Goal: Information Seeking & Learning: Compare options

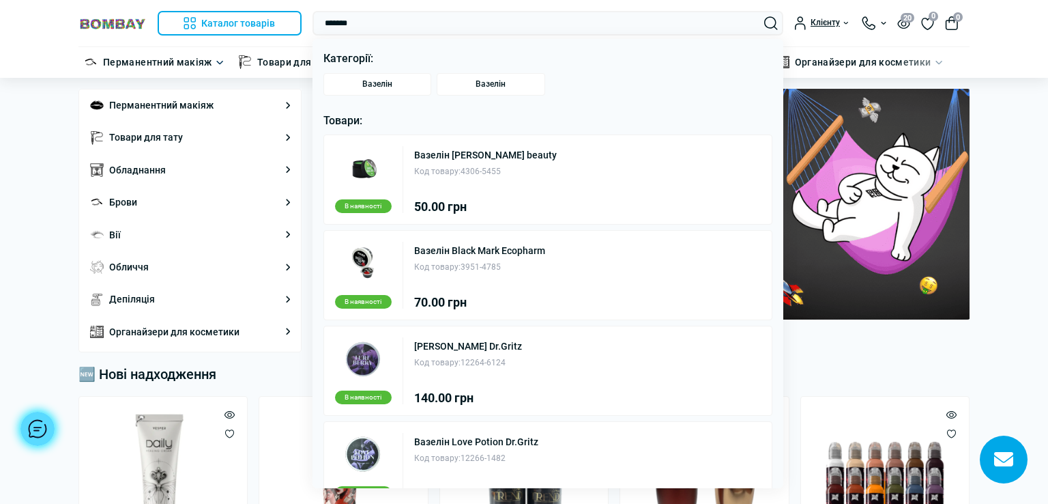
type input "*******"
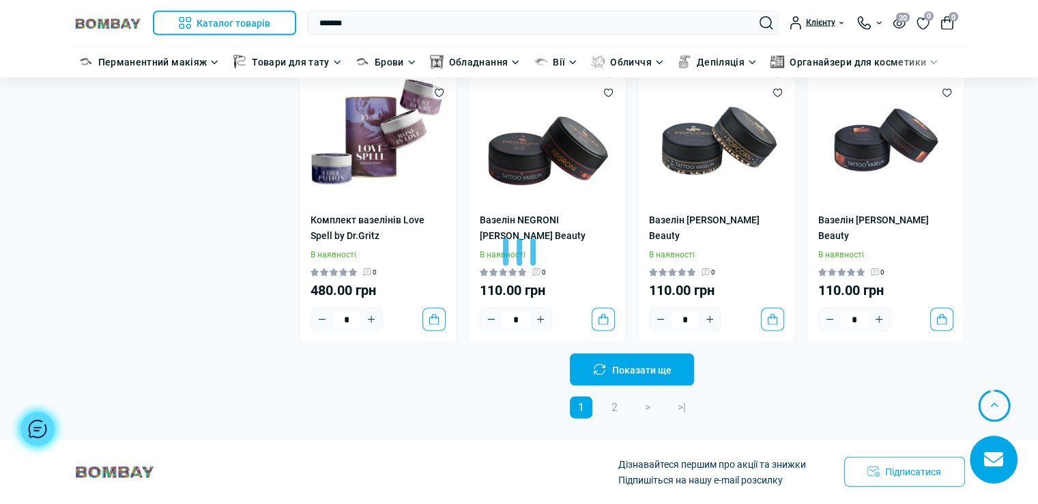
scroll to position [2909, 0]
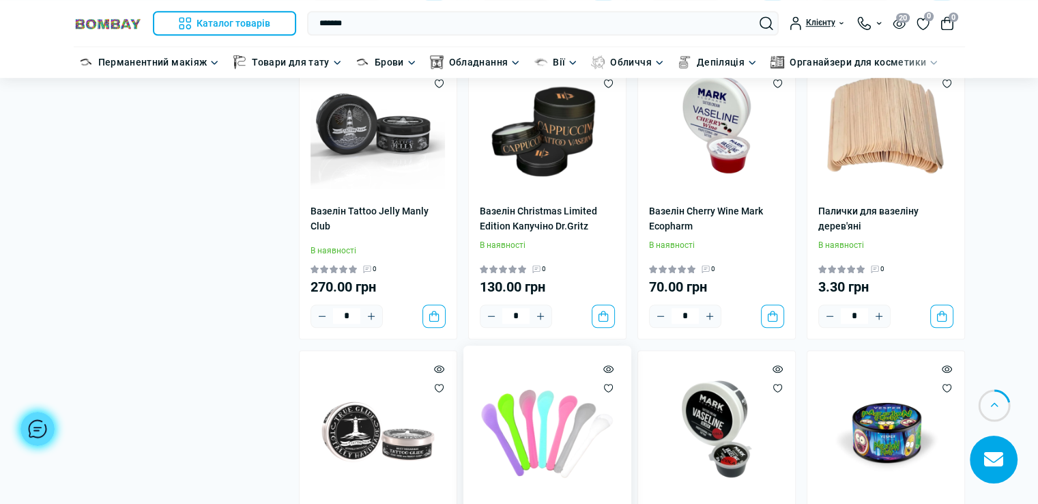
scroll to position [861, 0]
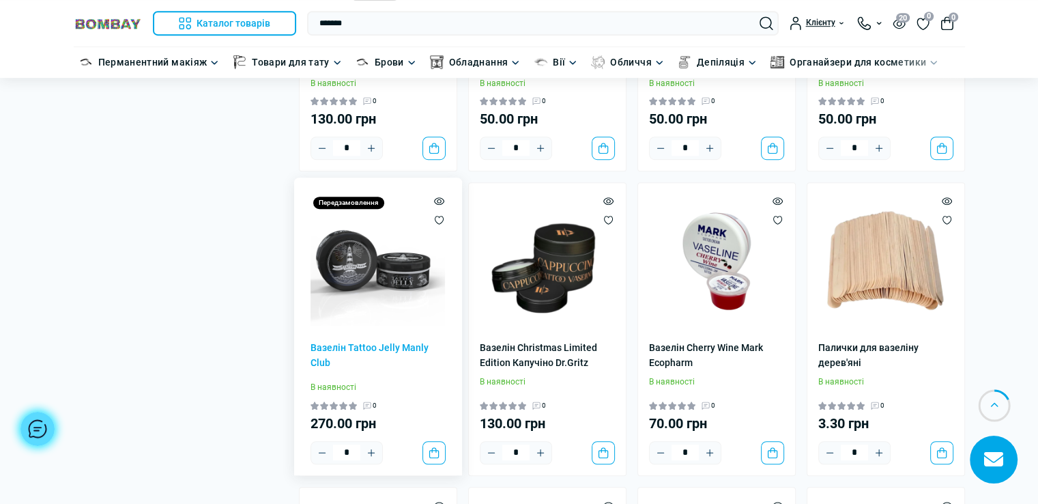
click at [373, 266] on img at bounding box center [378, 261] width 135 height 135
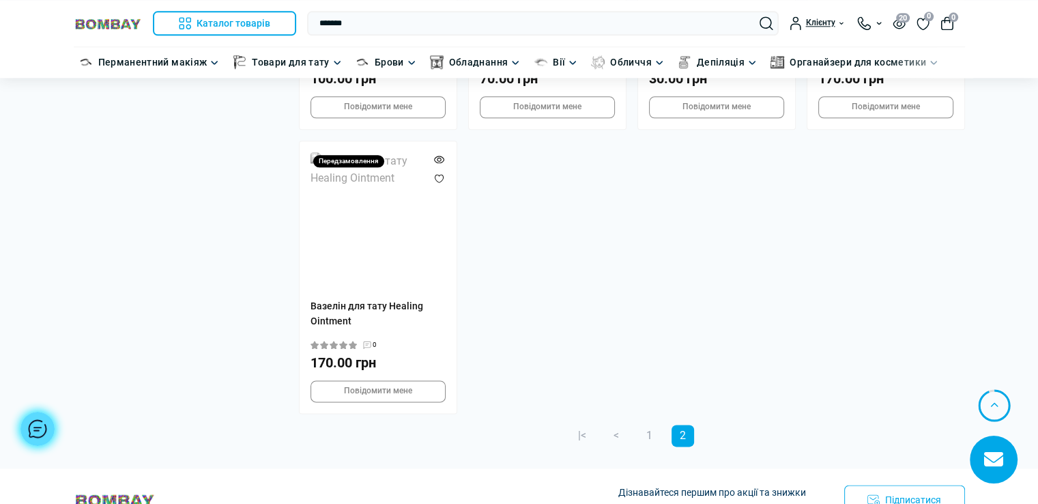
scroll to position [1843, 0]
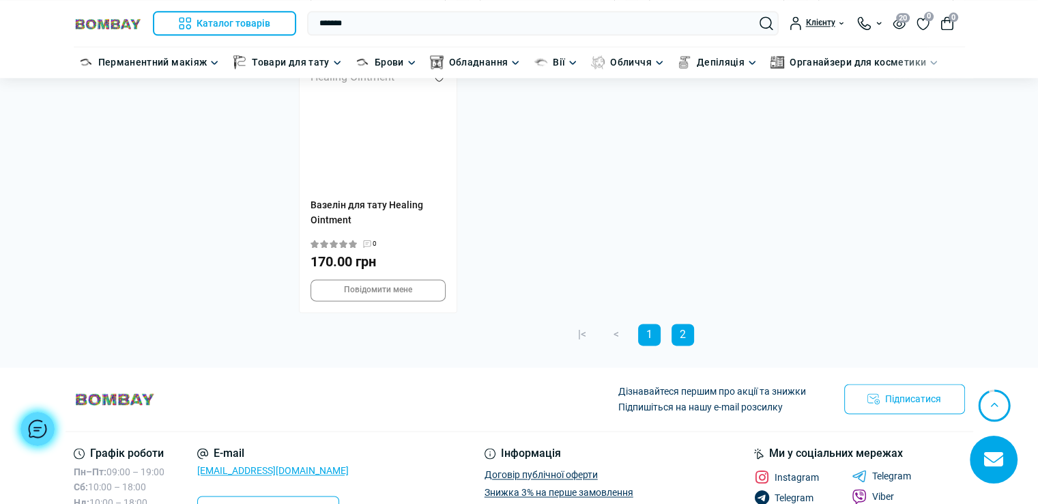
click at [650, 324] on link "1" at bounding box center [649, 335] width 23 height 22
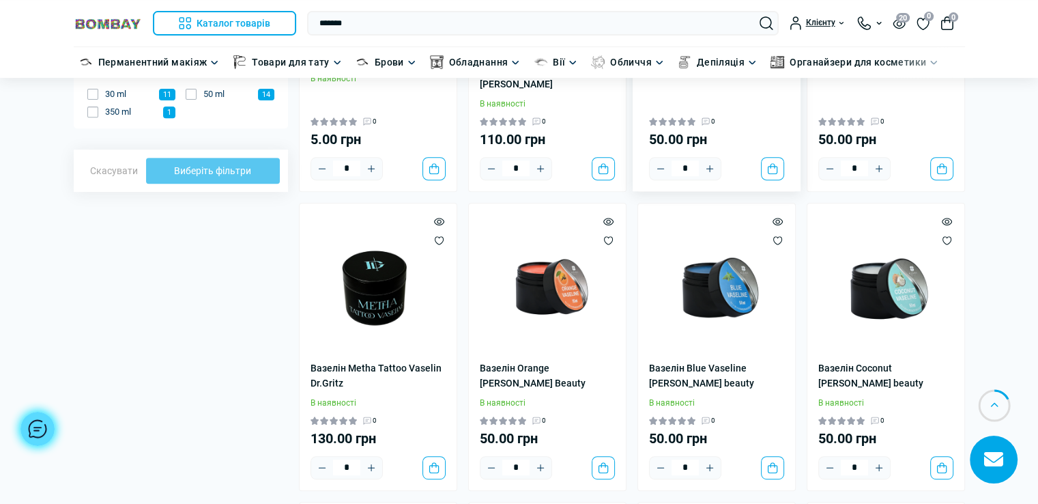
scroll to position [546, 0]
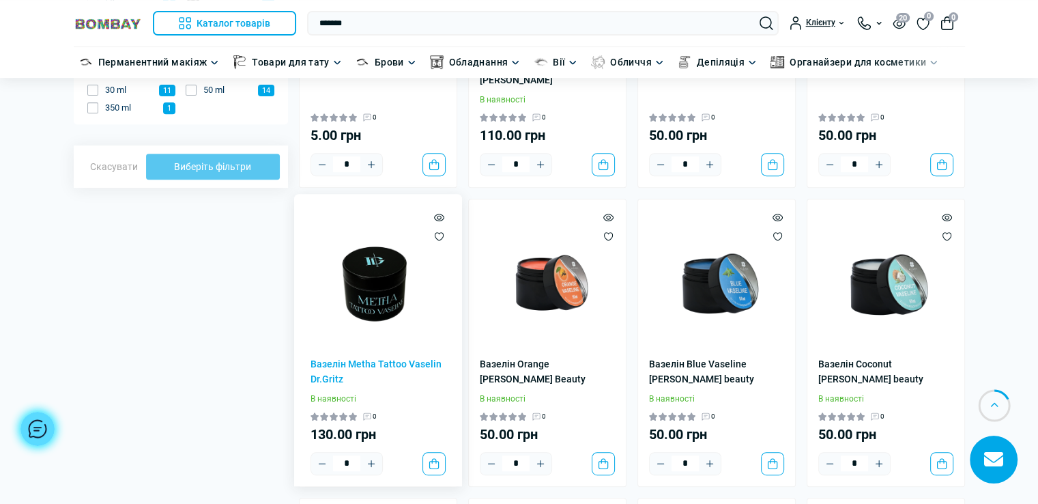
click at [378, 288] on img at bounding box center [378, 277] width 135 height 135
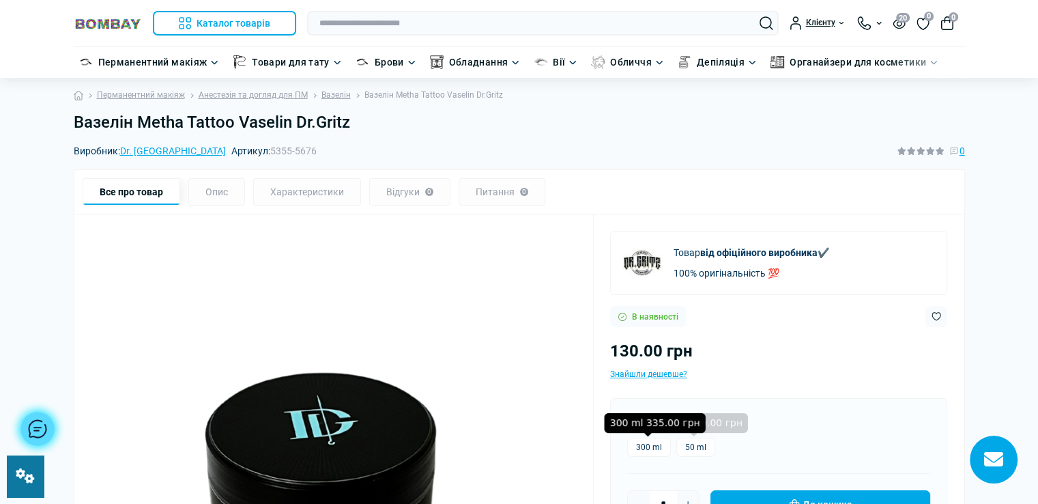
click at [646, 446] on label "300 ml" at bounding box center [649, 447] width 44 height 19
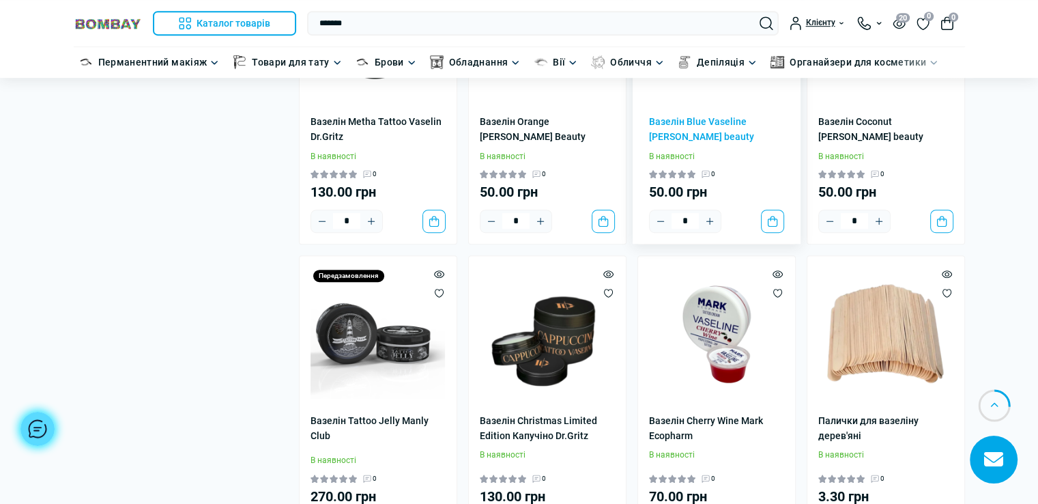
scroll to position [794, 0]
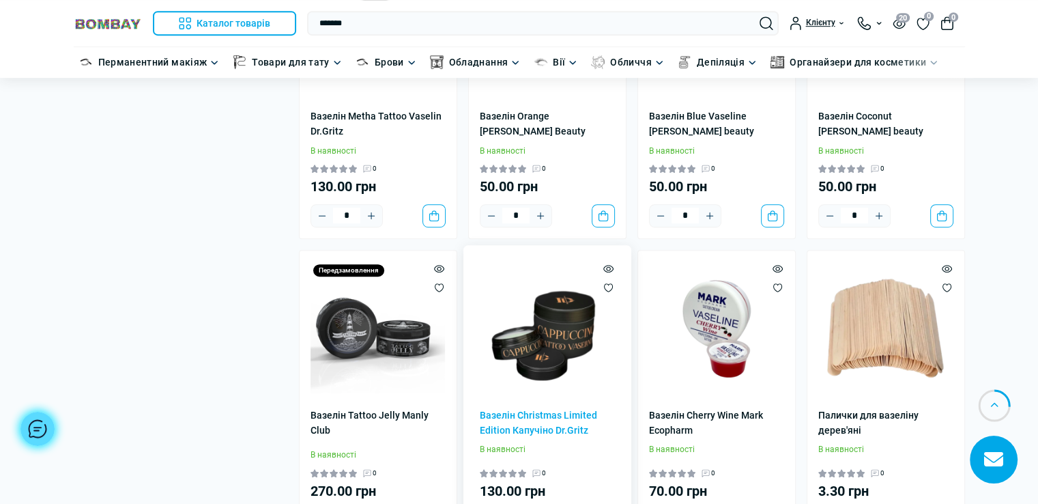
click at [562, 338] on img at bounding box center [547, 328] width 135 height 135
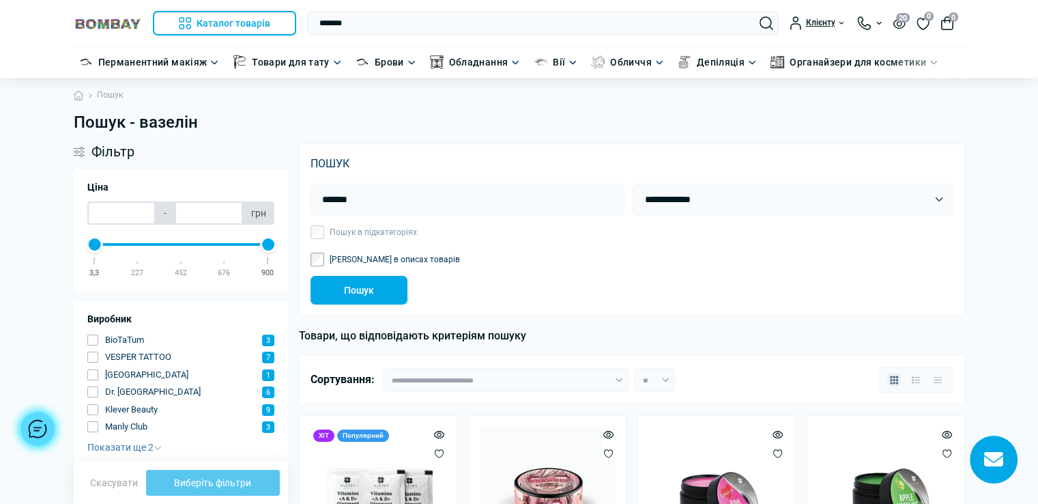
scroll to position [205, 0]
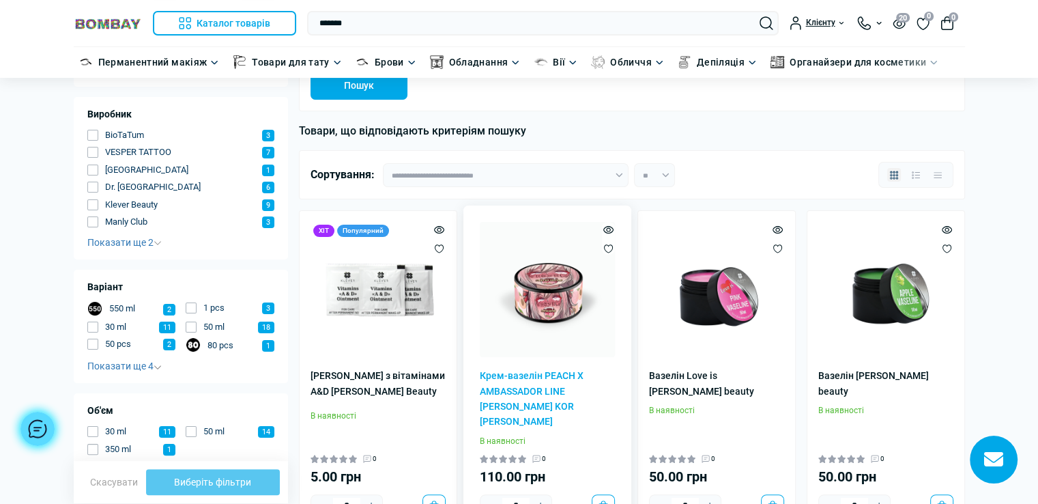
click at [562, 306] on img at bounding box center [547, 289] width 135 height 135
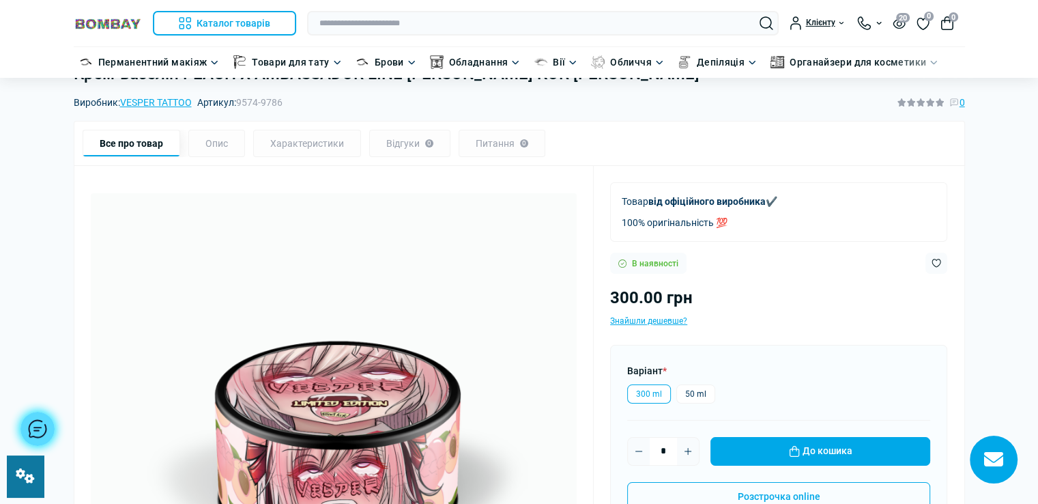
scroll to position [137, 0]
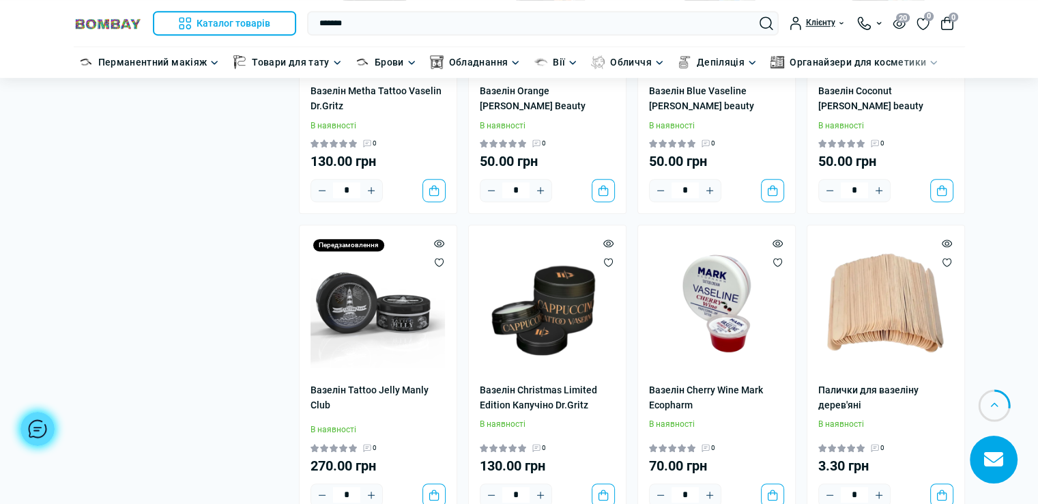
scroll to position [887, 0]
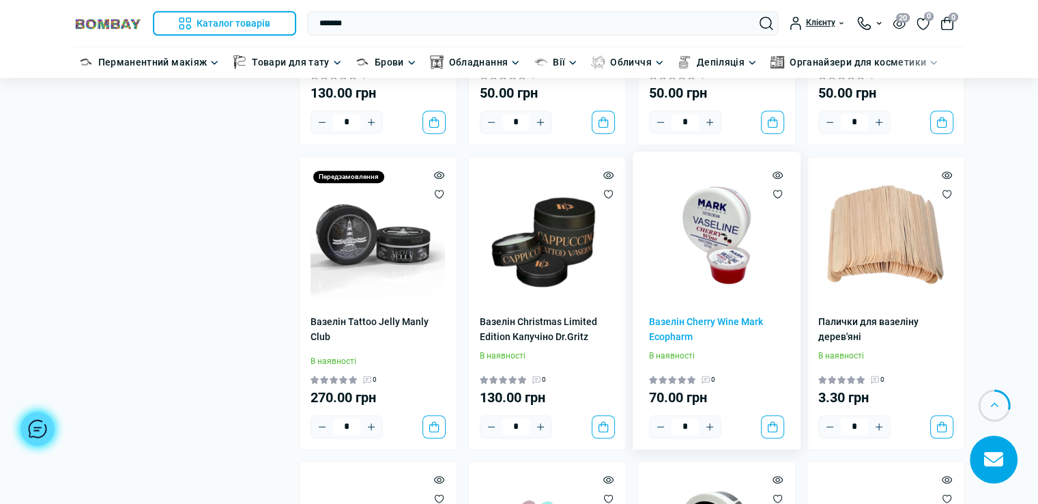
click at [732, 244] on img at bounding box center [716, 235] width 135 height 135
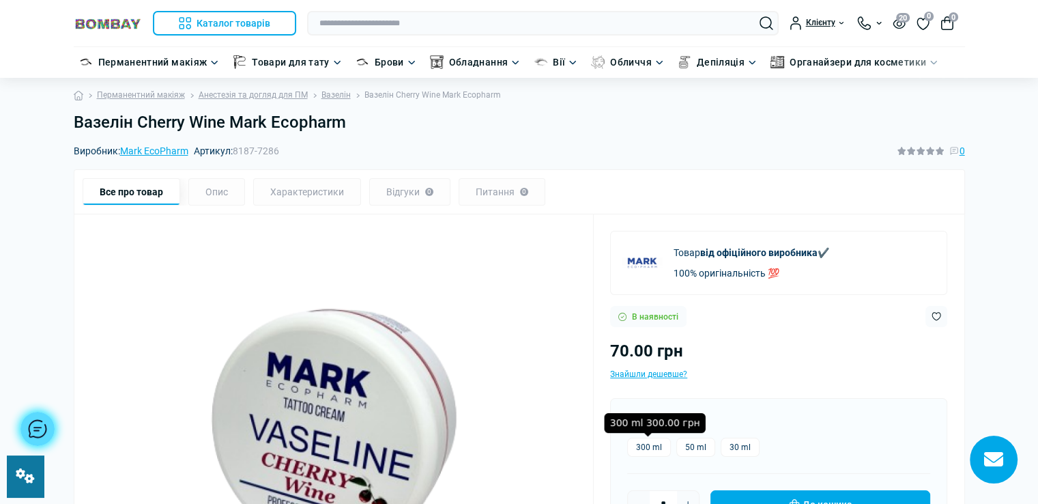
click at [644, 442] on label "300 ml" at bounding box center [649, 447] width 44 height 19
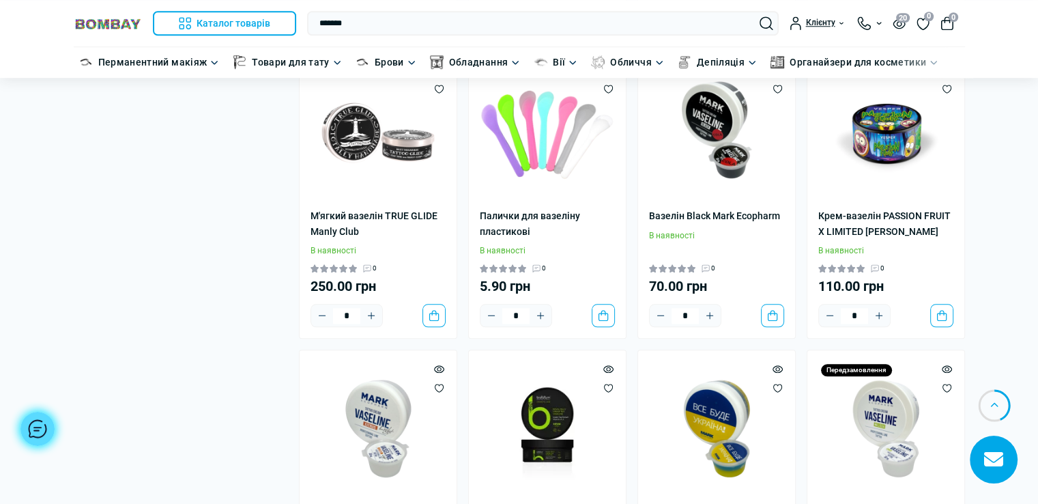
scroll to position [1433, 0]
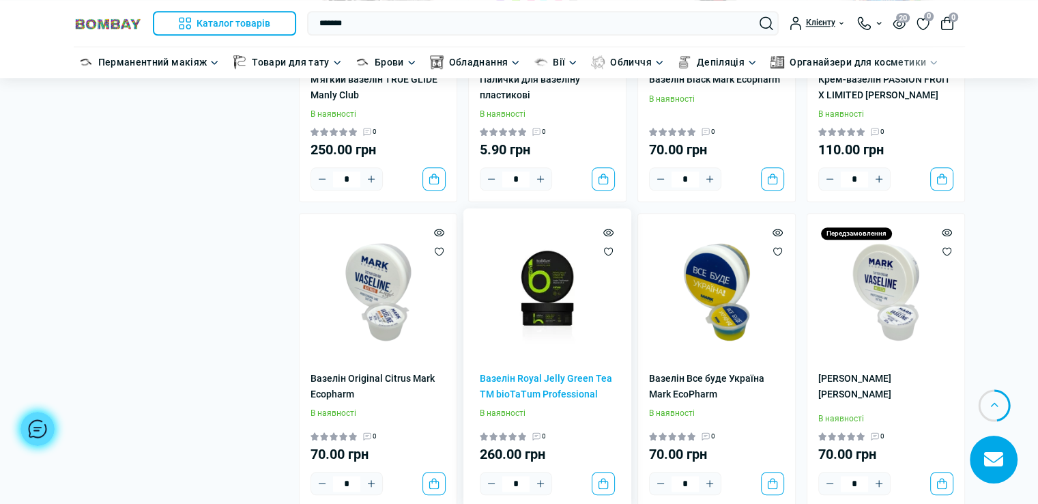
click at [559, 263] on img at bounding box center [547, 292] width 135 height 135
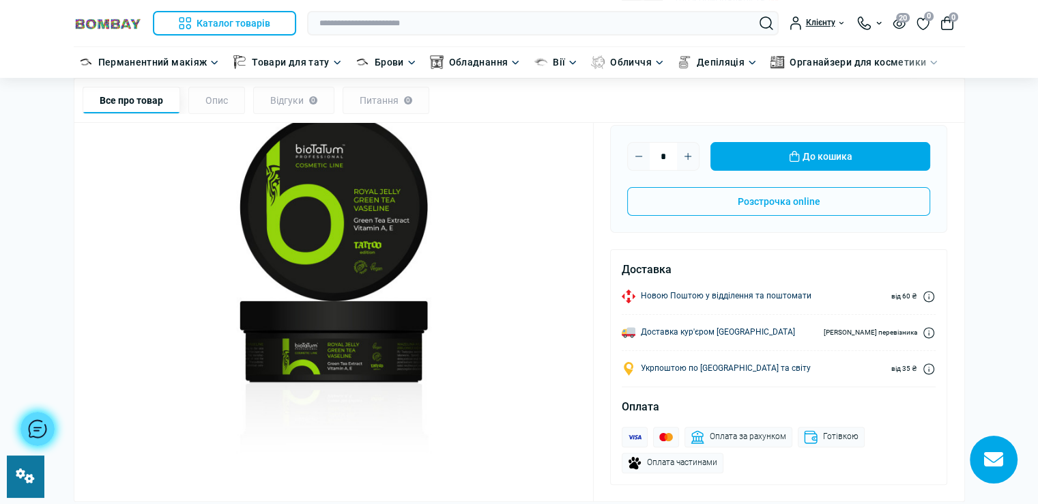
scroll to position [68, 0]
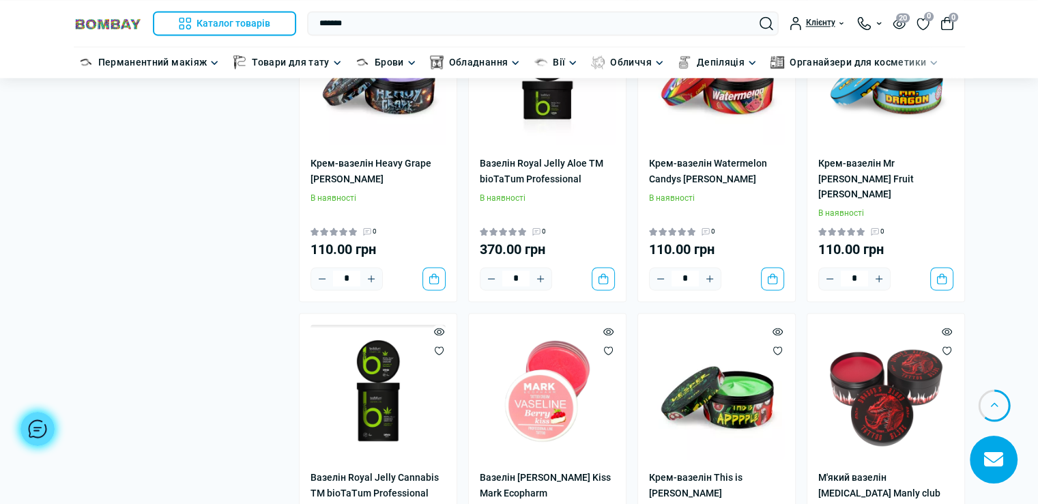
scroll to position [2048, 0]
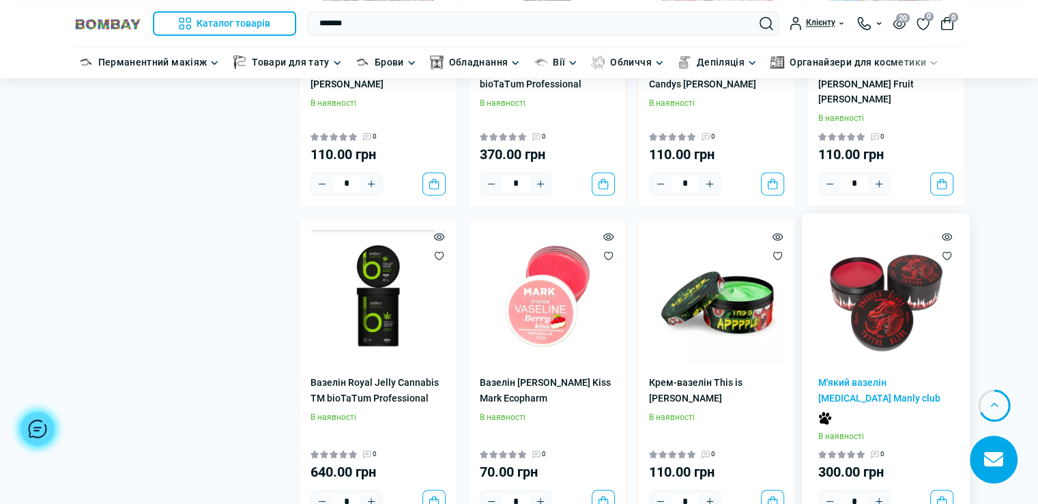
click at [878, 296] on img at bounding box center [885, 296] width 135 height 135
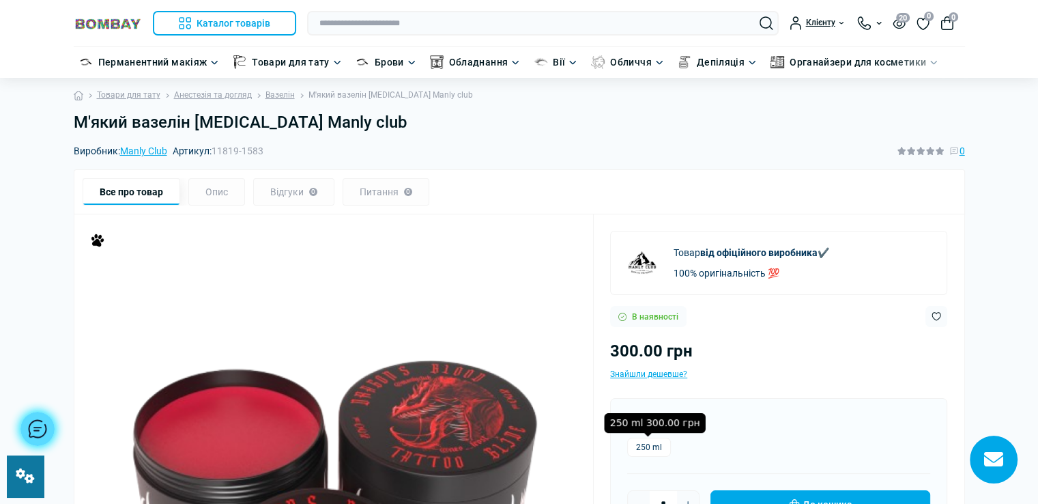
click at [640, 445] on label "250 ml" at bounding box center [649, 447] width 44 height 19
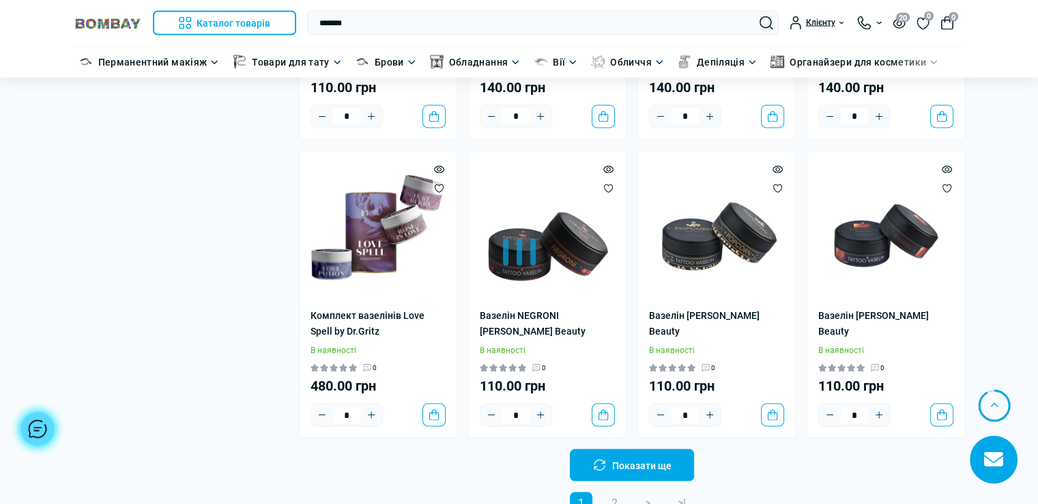
scroll to position [2798, 0]
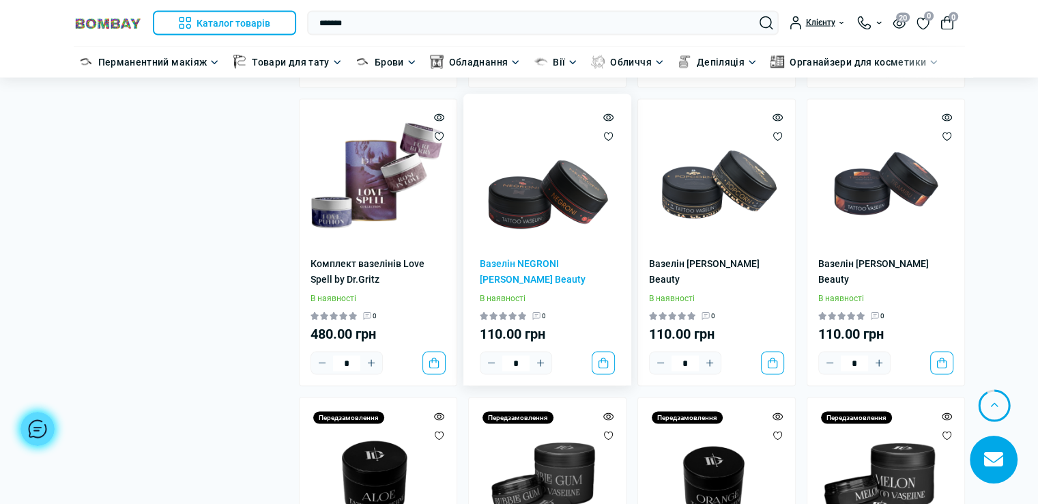
click at [588, 174] on img at bounding box center [547, 178] width 135 height 135
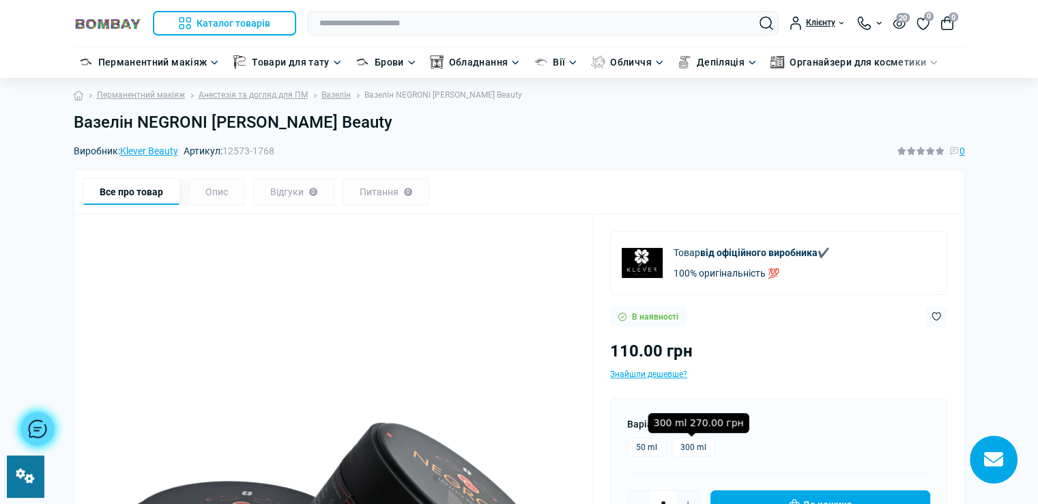
click at [694, 451] on label "300 ml" at bounding box center [694, 447] width 44 height 19
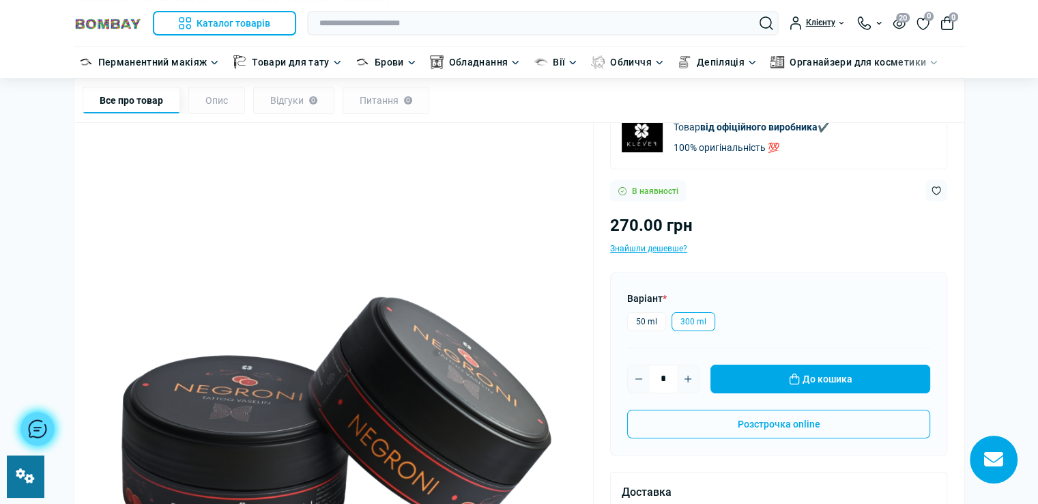
scroll to position [68, 0]
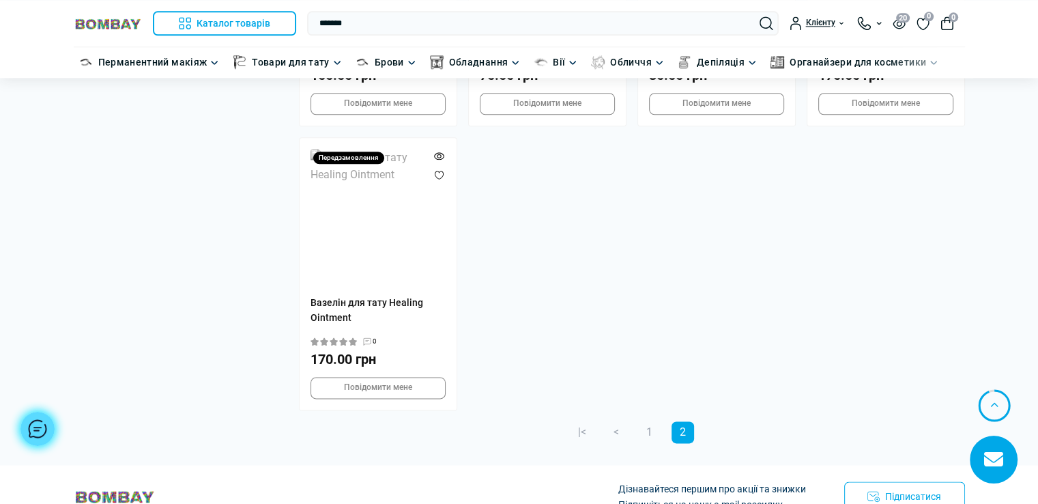
scroll to position [1843, 0]
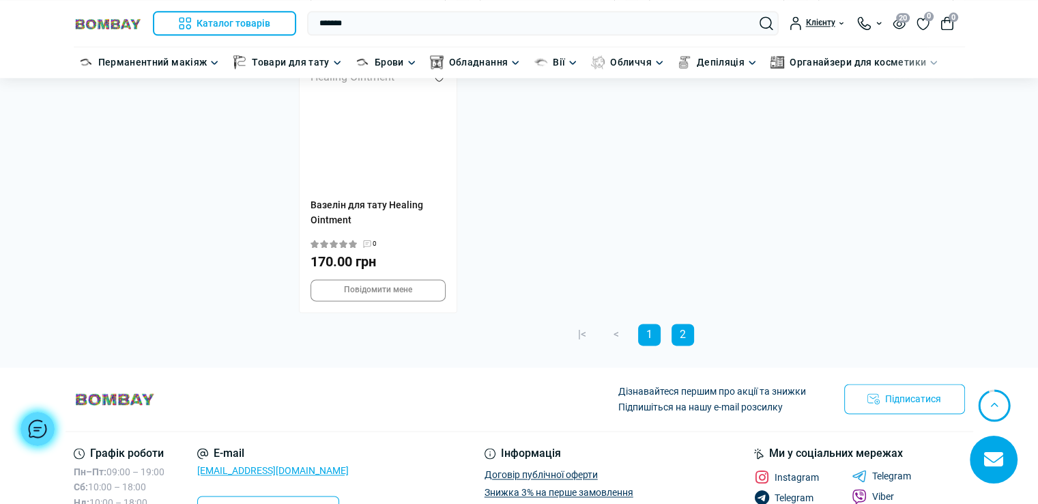
click at [653, 324] on link "1" at bounding box center [649, 335] width 23 height 22
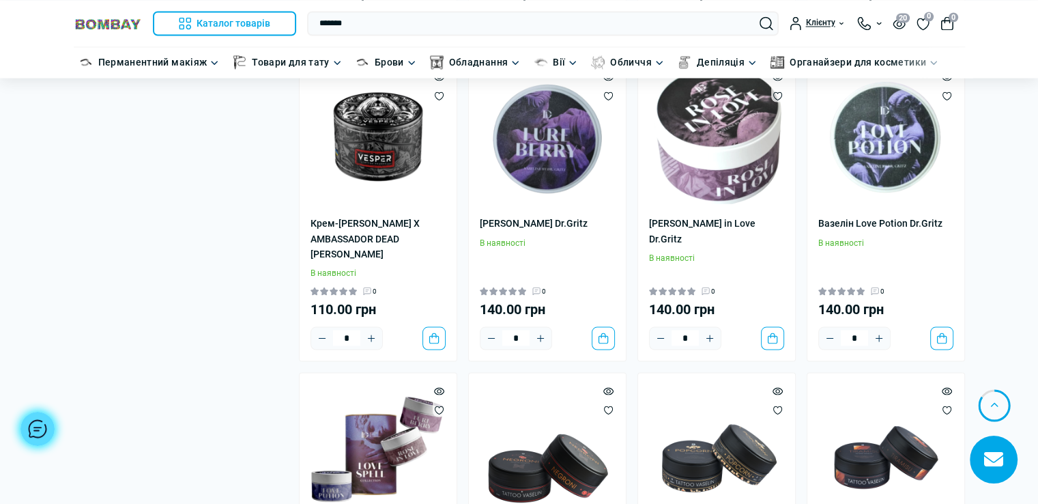
scroll to position [2662, 0]
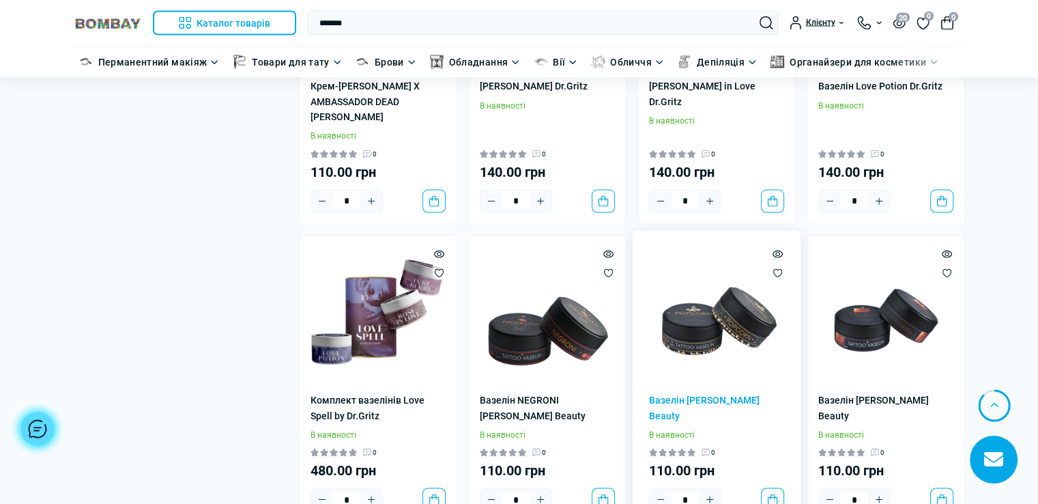
click at [691, 313] on img at bounding box center [716, 314] width 135 height 135
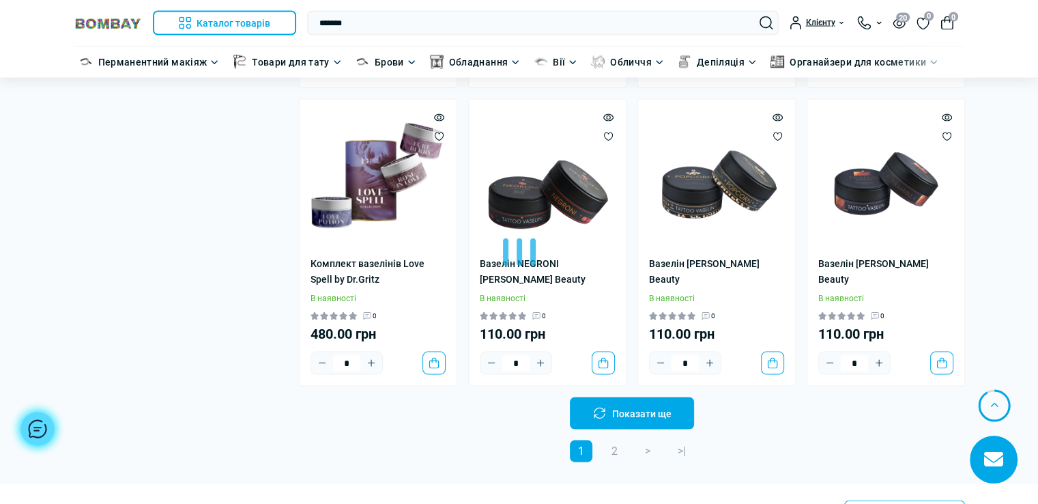
click at [538, 186] on div at bounding box center [519, 252] width 1038 height 504
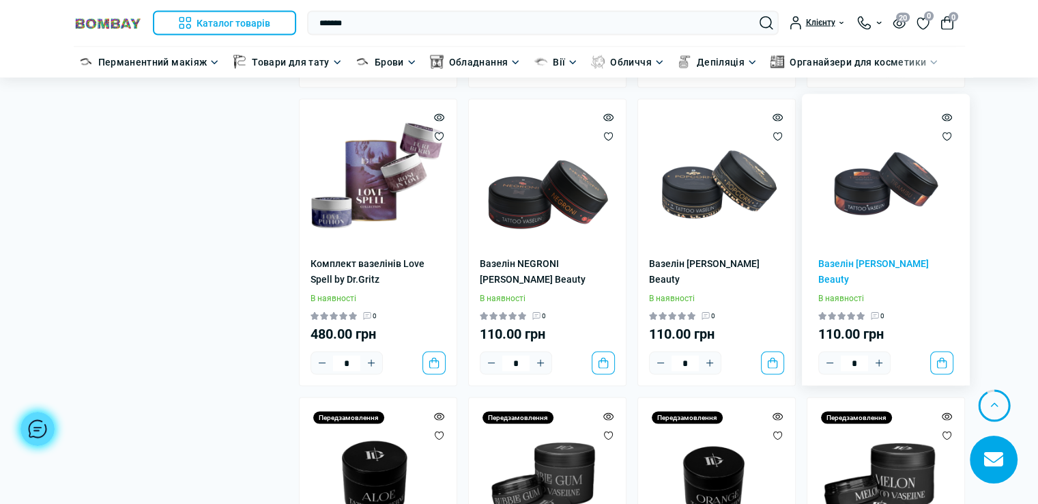
click at [876, 172] on img at bounding box center [885, 178] width 135 height 135
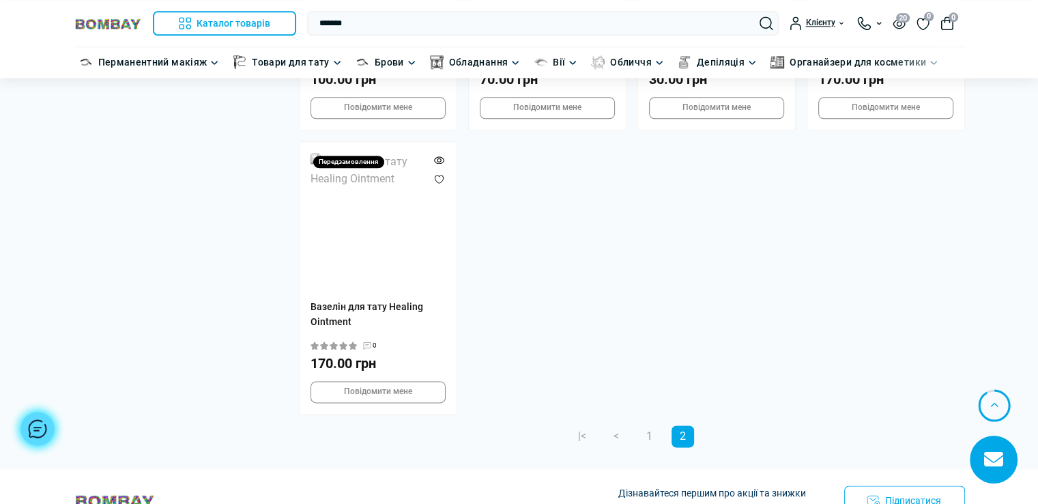
scroll to position [1834, 0]
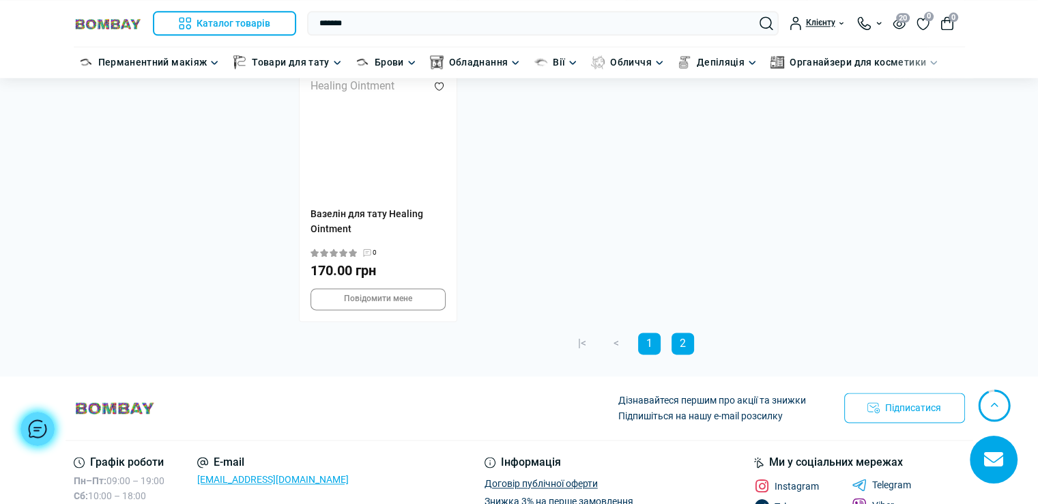
click at [648, 332] on link "1" at bounding box center [649, 343] width 23 height 22
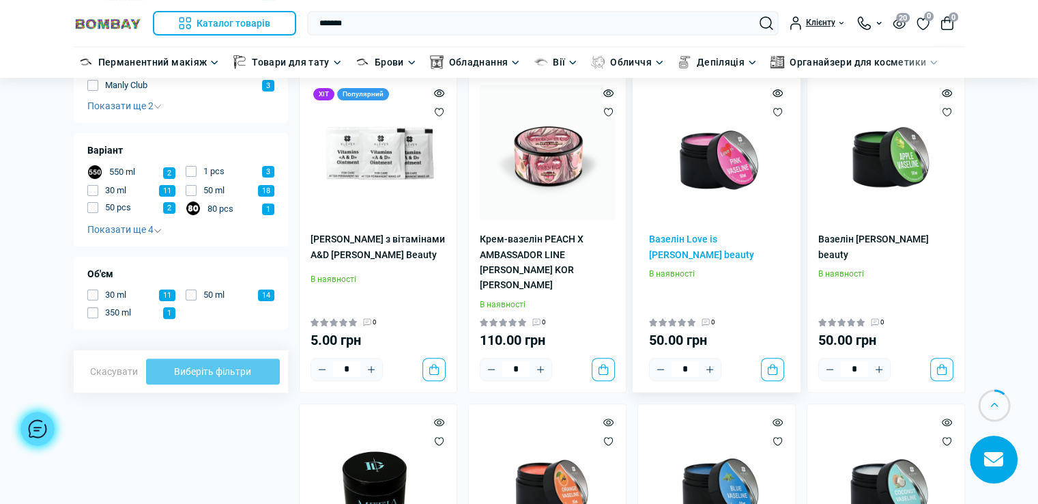
click at [717, 171] on img at bounding box center [716, 152] width 135 height 135
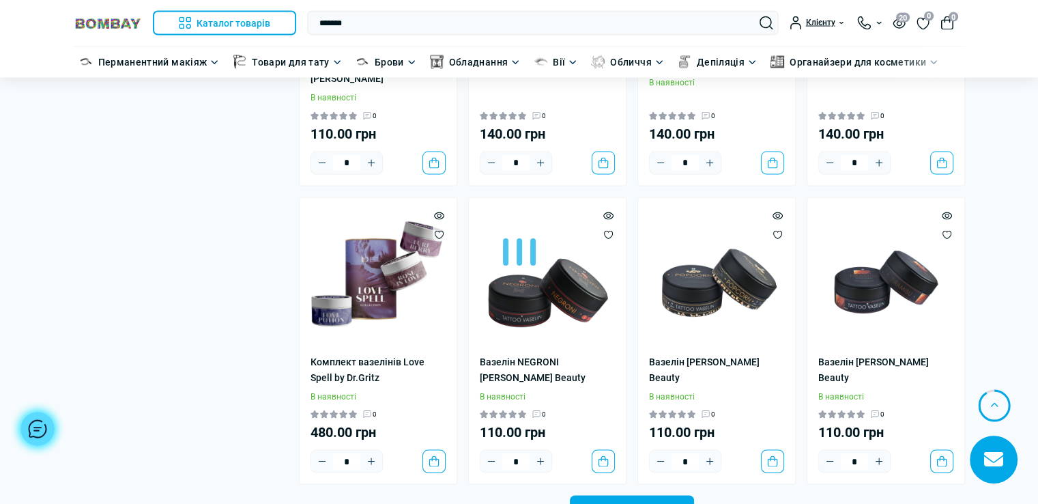
scroll to position [2773, 0]
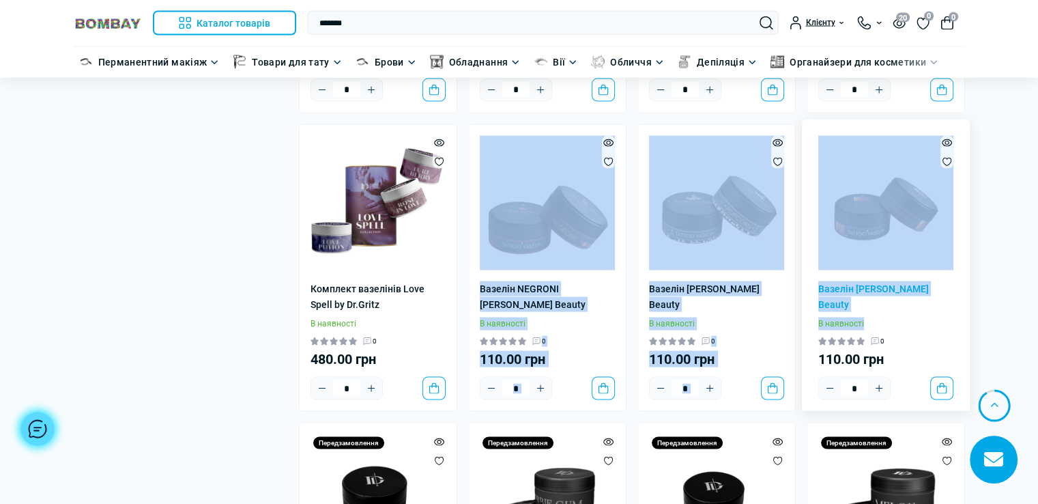
drag, startPoint x: 467, startPoint y: 111, endPoint x: 893, endPoint y: 281, distance: 458.6
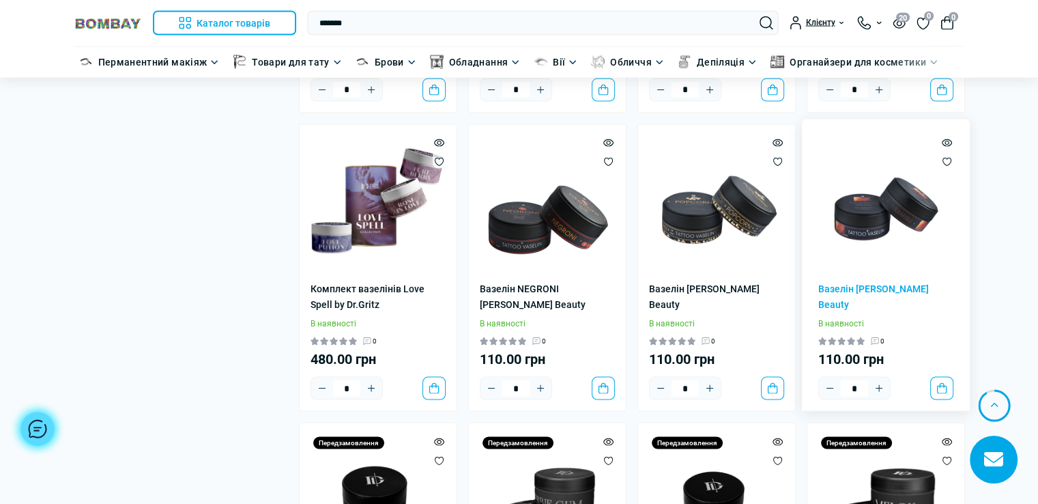
click at [932, 336] on div "0" at bounding box center [885, 341] width 135 height 11
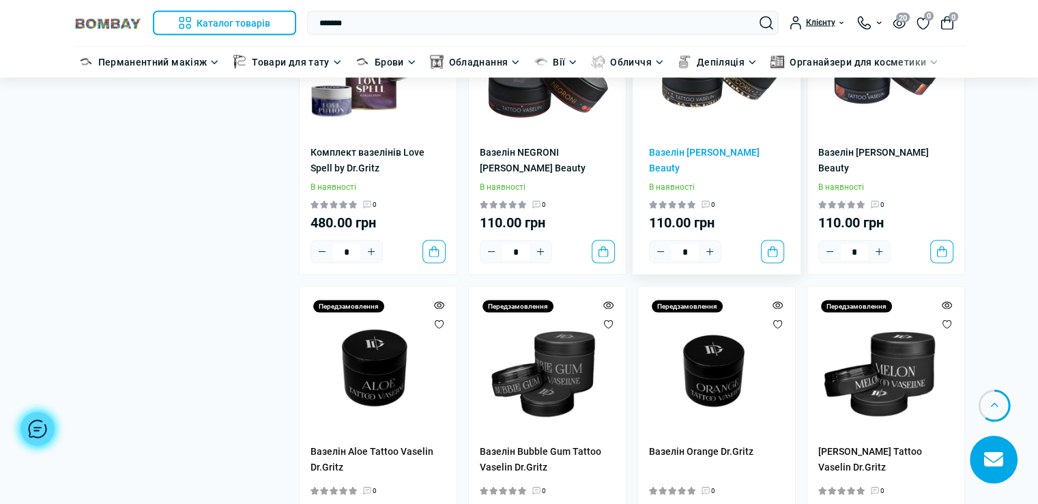
scroll to position [2773, 0]
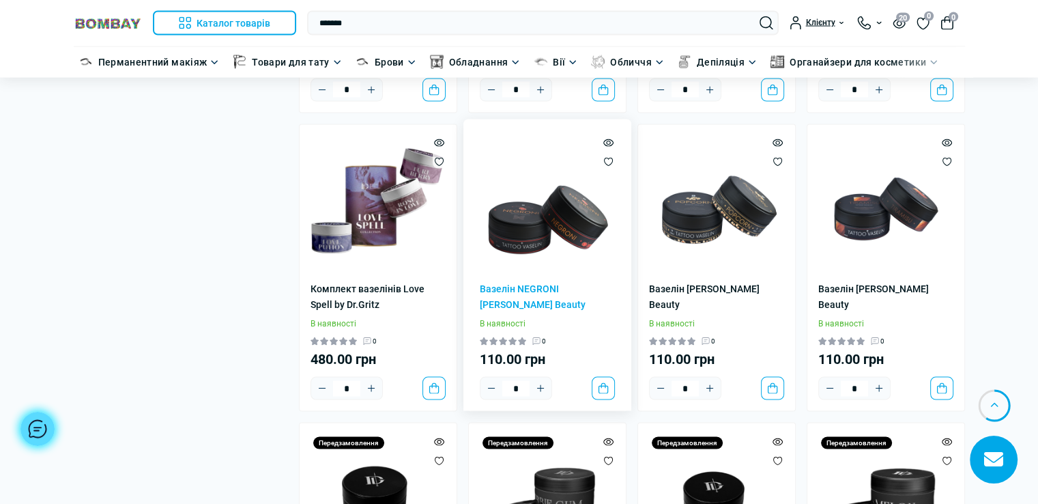
click at [554, 208] on img at bounding box center [547, 203] width 135 height 135
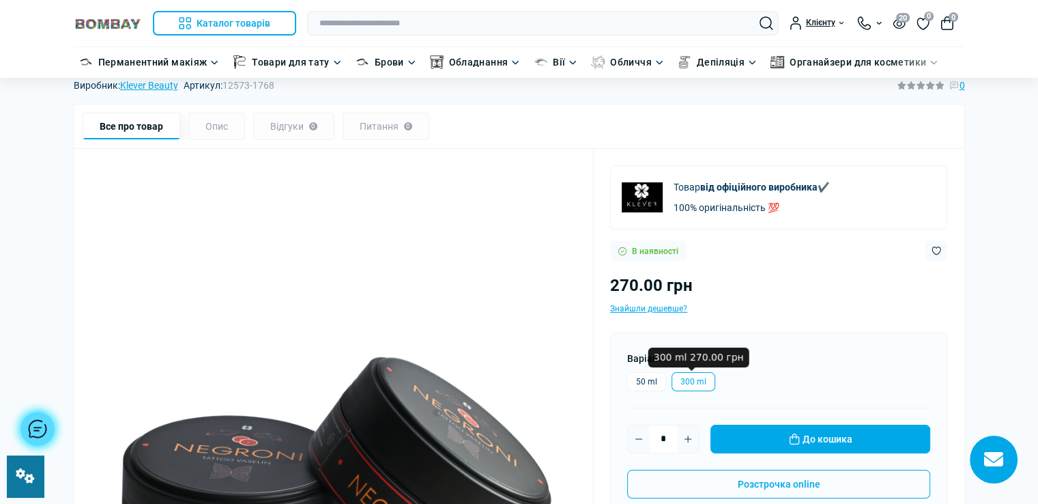
scroll to position [137, 0]
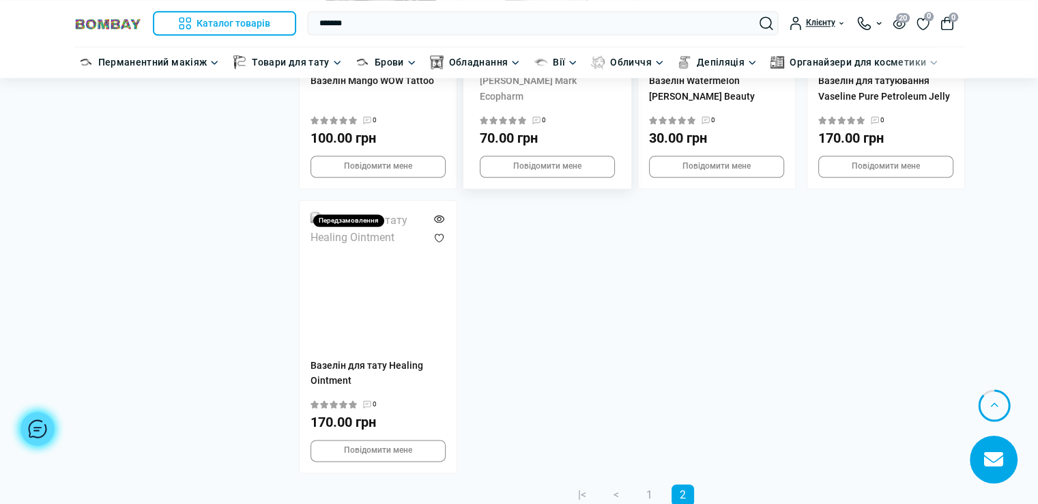
scroll to position [1706, 0]
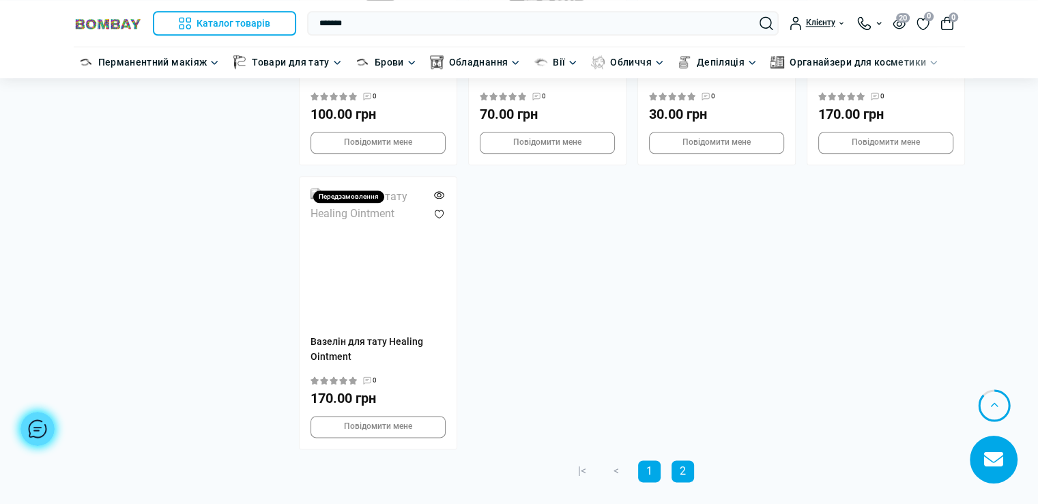
click at [654, 460] on link "1" at bounding box center [649, 471] width 23 height 22
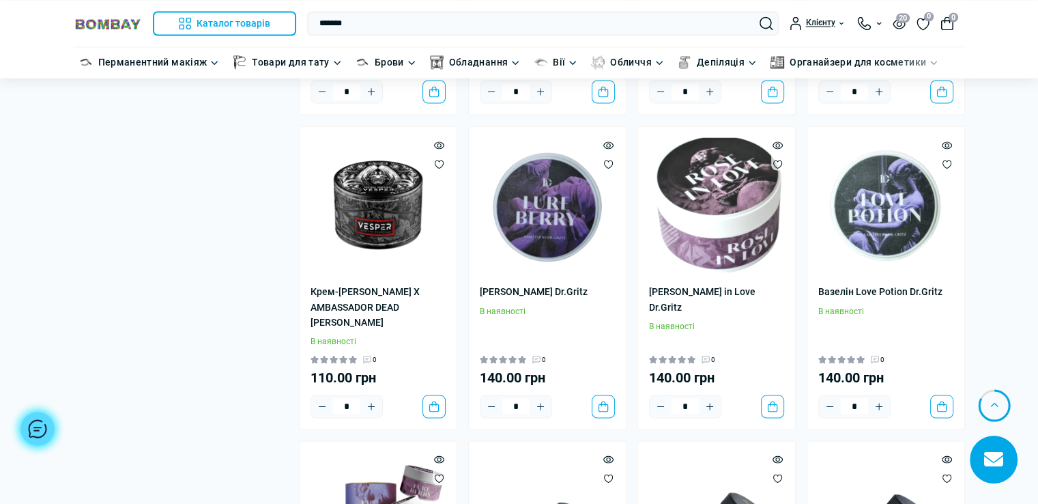
scroll to position [2730, 0]
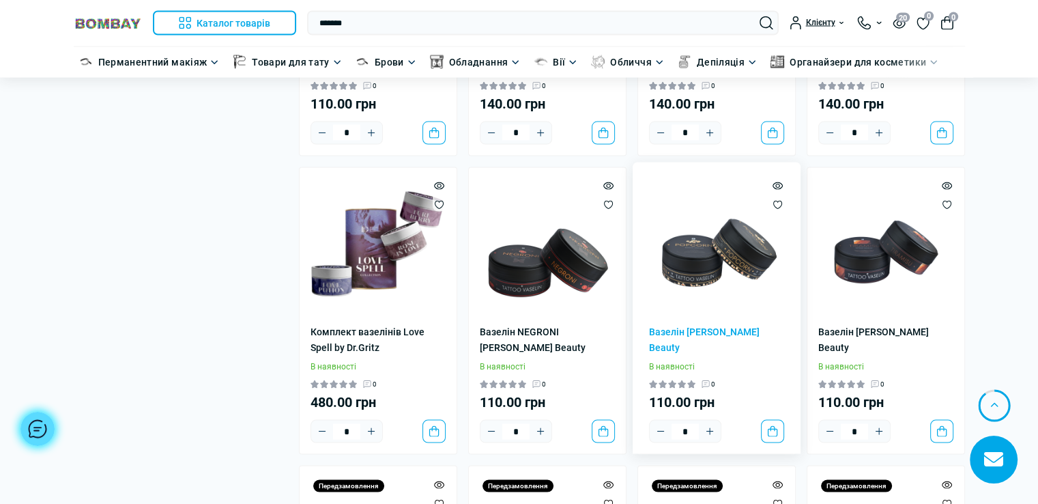
click at [736, 225] on img at bounding box center [716, 246] width 135 height 135
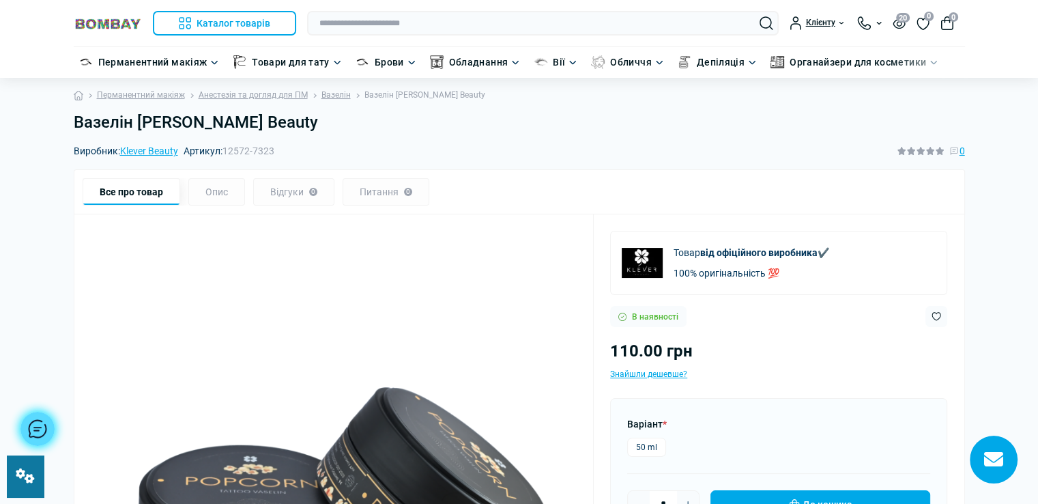
click at [328, 124] on h1 "Вазелін [PERSON_NAME] Beauty" at bounding box center [519, 123] width 891 height 20
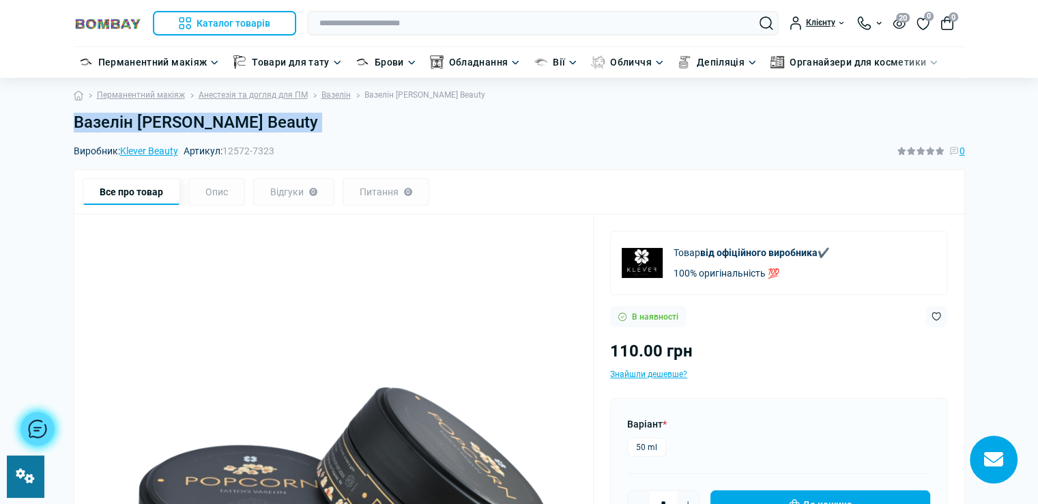
click at [328, 124] on h1 "Вазелін [PERSON_NAME] Beauty" at bounding box center [519, 123] width 891 height 20
copy main "Вазелін [PERSON_NAME] Beauty"
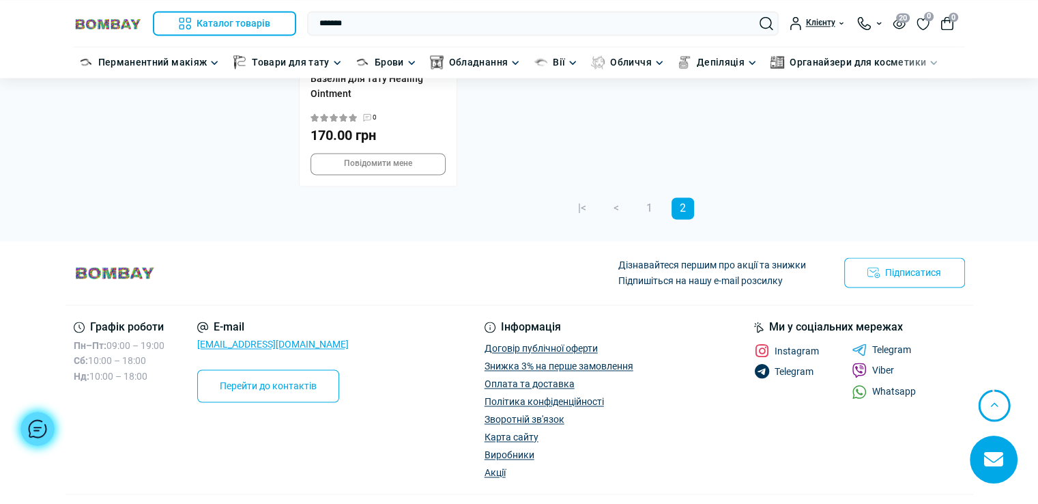
scroll to position [1971, 0]
click at [650, 196] on link "1" at bounding box center [649, 207] width 23 height 22
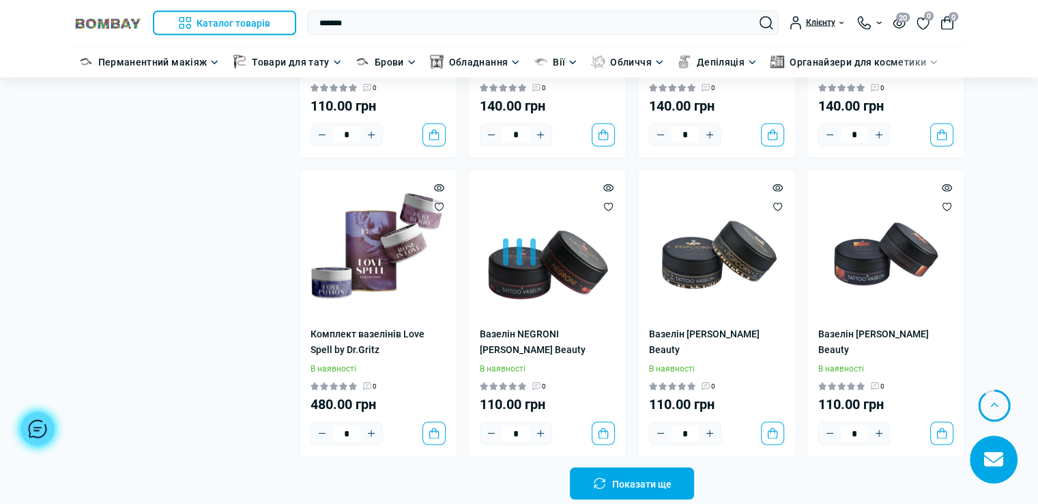
scroll to position [2730, 0]
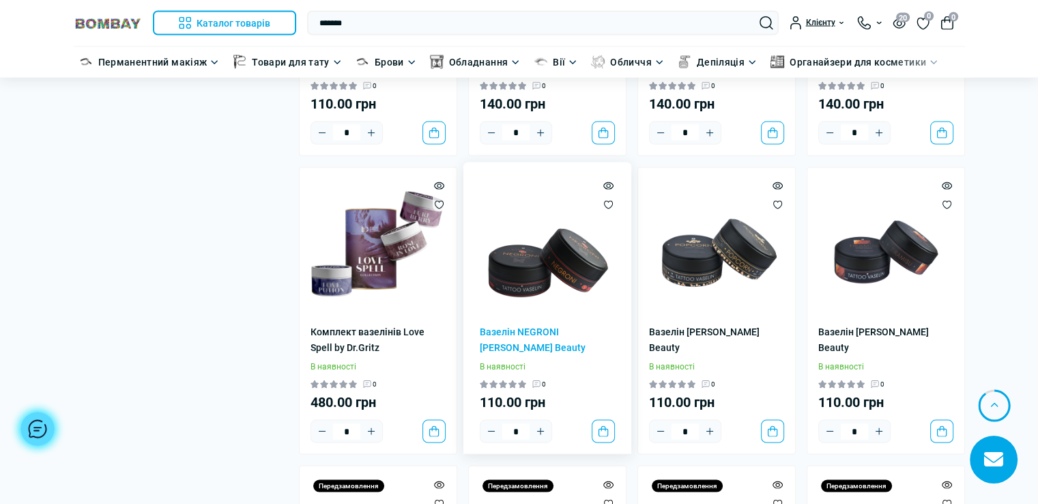
click at [573, 246] on img at bounding box center [547, 246] width 135 height 135
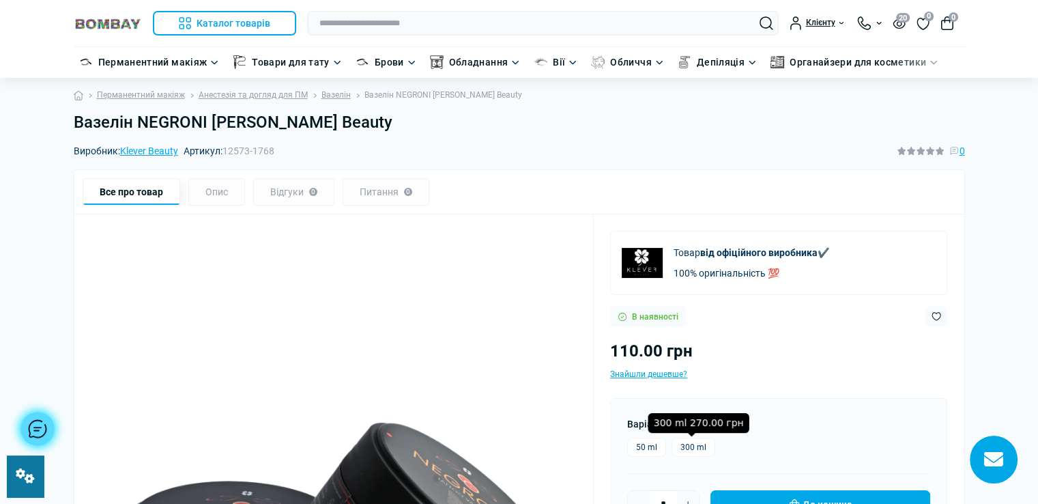
click at [691, 444] on label "300 ml" at bounding box center [694, 447] width 44 height 19
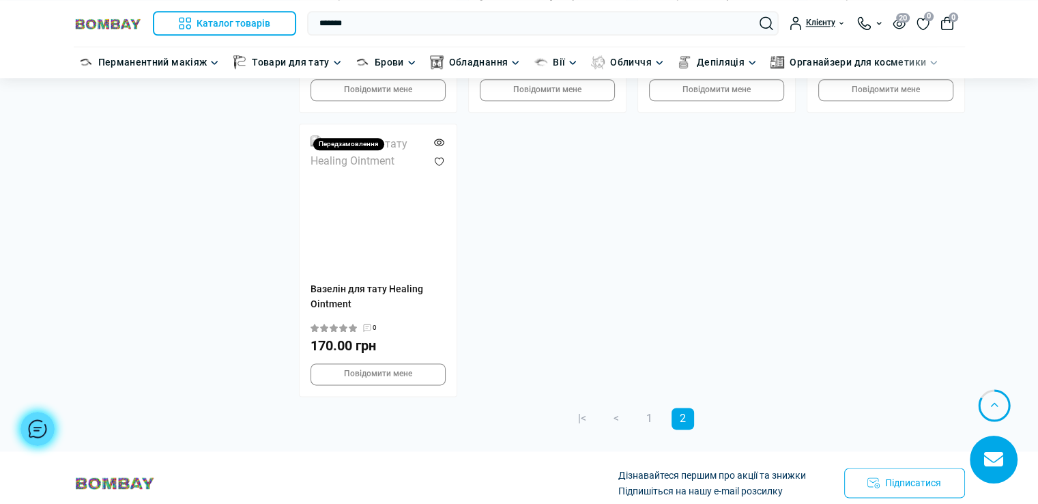
scroll to position [1843, 0]
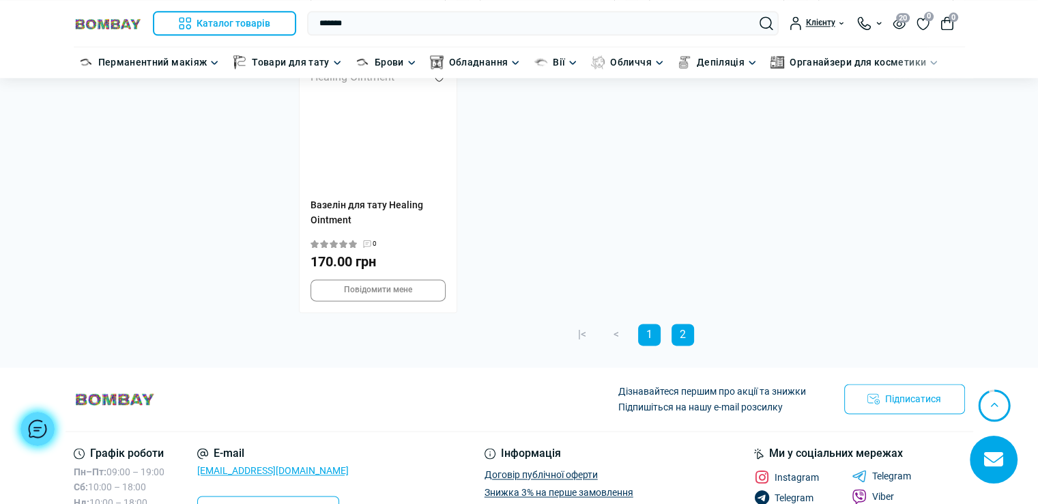
click at [646, 324] on link "1" at bounding box center [649, 335] width 23 height 22
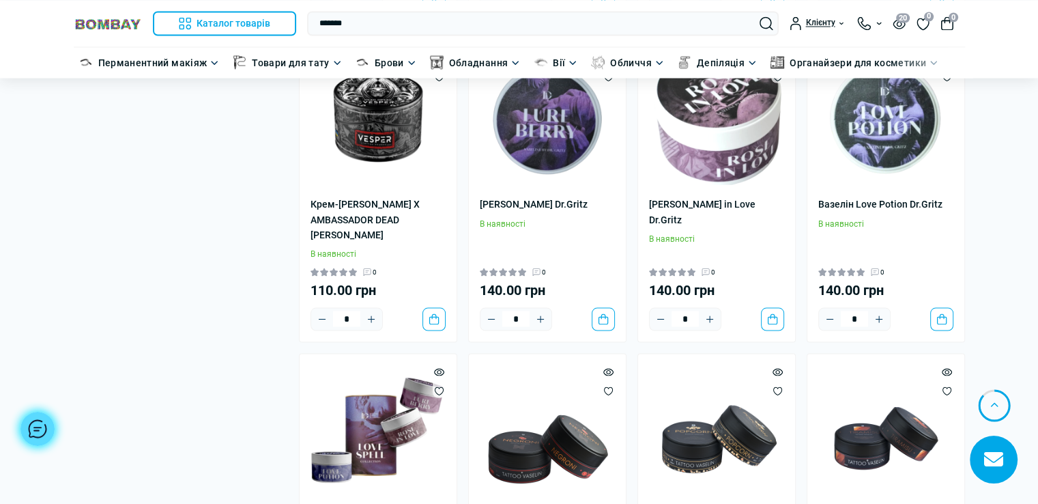
scroll to position [2662, 0]
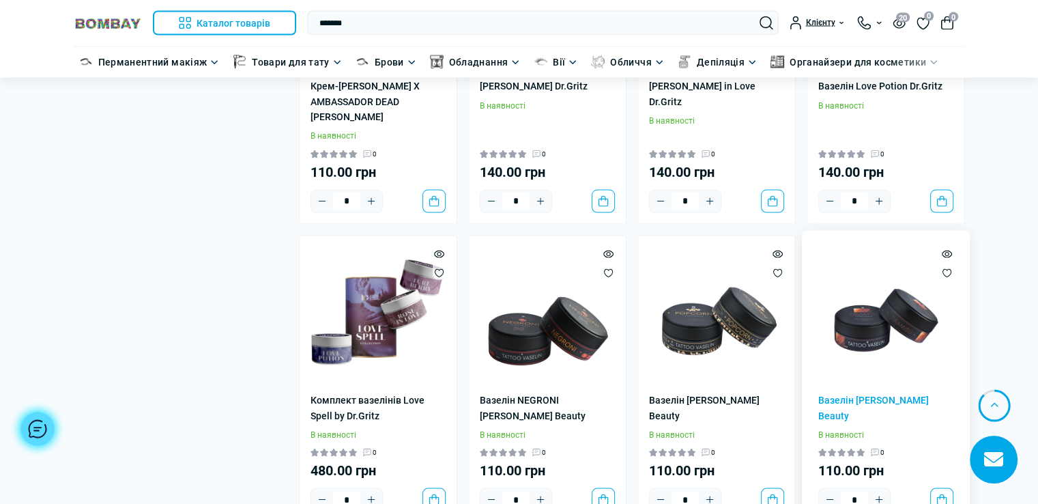
click at [872, 306] on img at bounding box center [885, 314] width 135 height 135
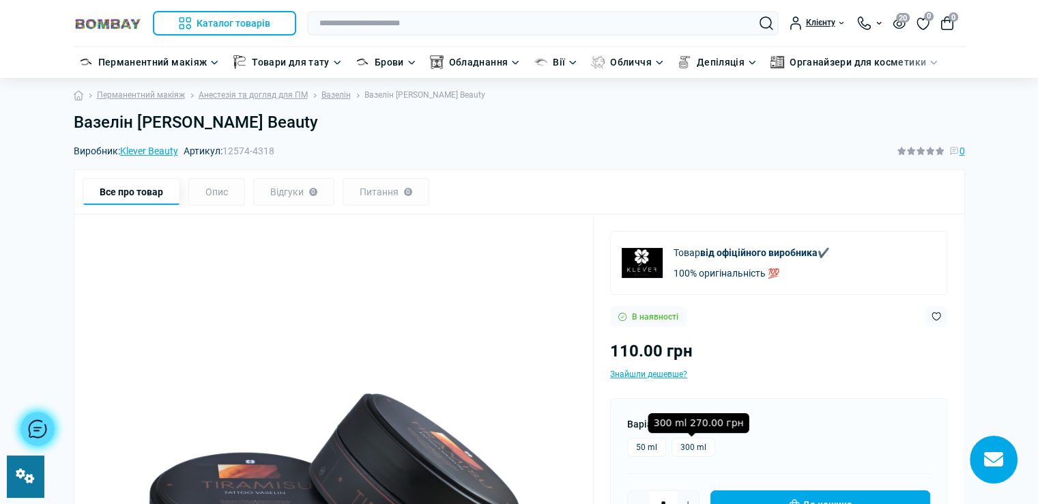
click at [696, 444] on label "300 ml" at bounding box center [694, 447] width 44 height 19
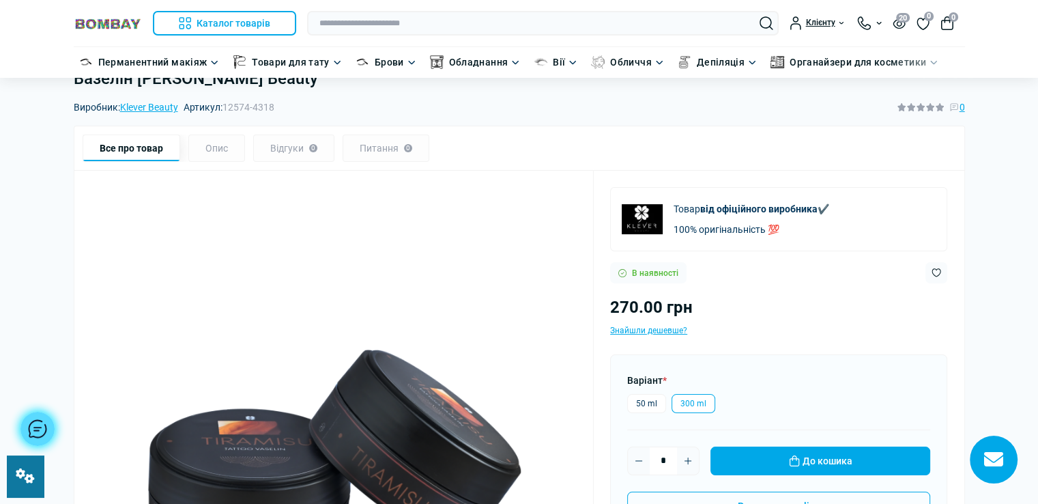
scroll to position [68, 0]
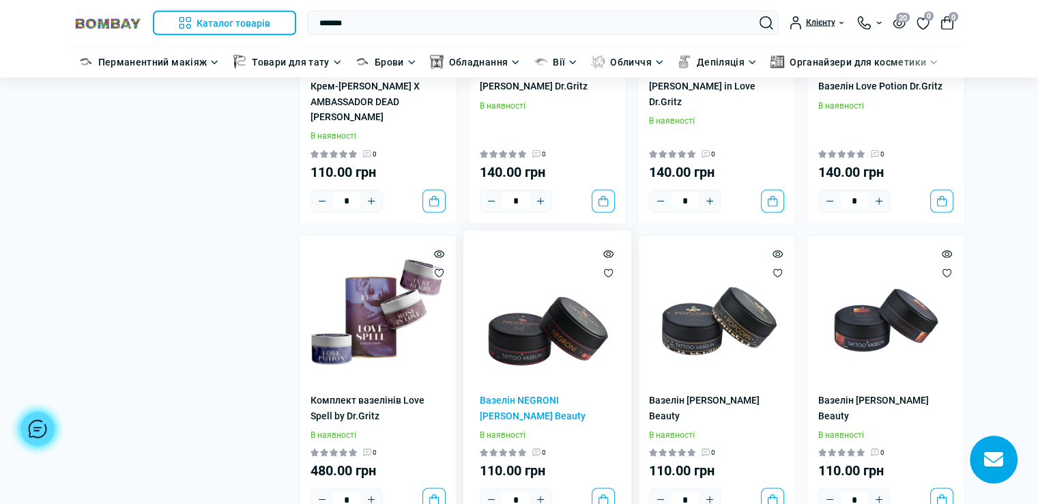
click at [560, 309] on img at bounding box center [547, 314] width 135 height 135
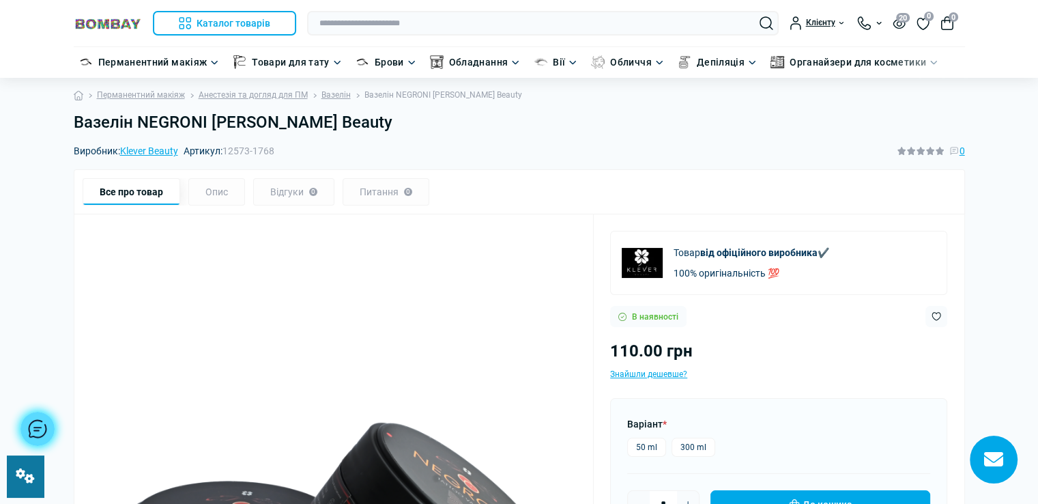
click at [317, 127] on h1 "Вазелін NEGRONI [PERSON_NAME] Beauty" at bounding box center [519, 123] width 891 height 20
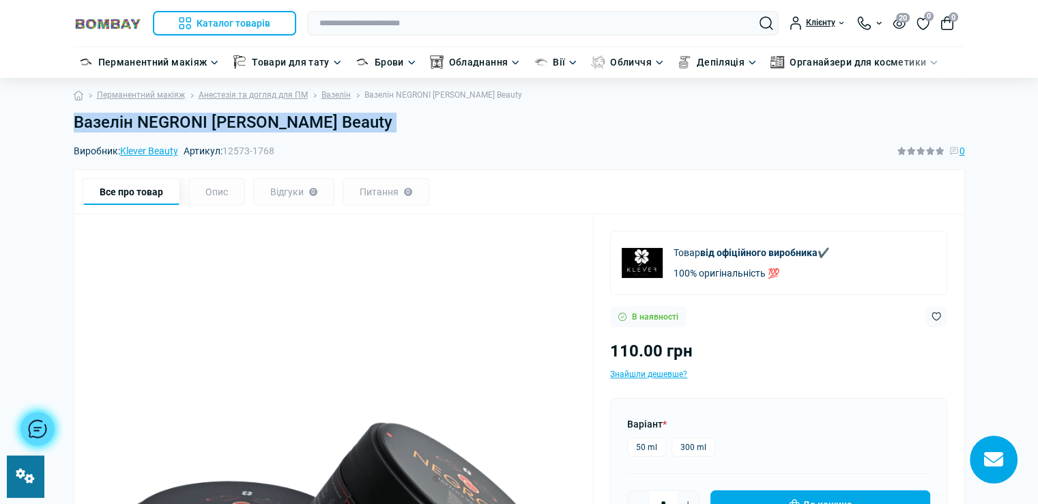
click at [317, 127] on h1 "Вазелін NEGRONI [PERSON_NAME] Beauty" at bounding box center [519, 123] width 891 height 20
copy main "Вазелін NEGRONI [PERSON_NAME] Beauty"
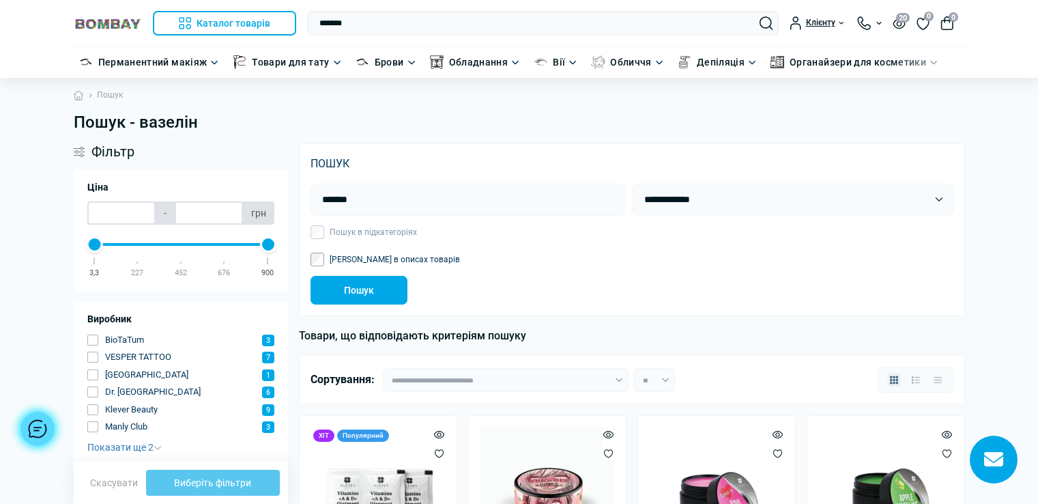
scroll to position [2662, 0]
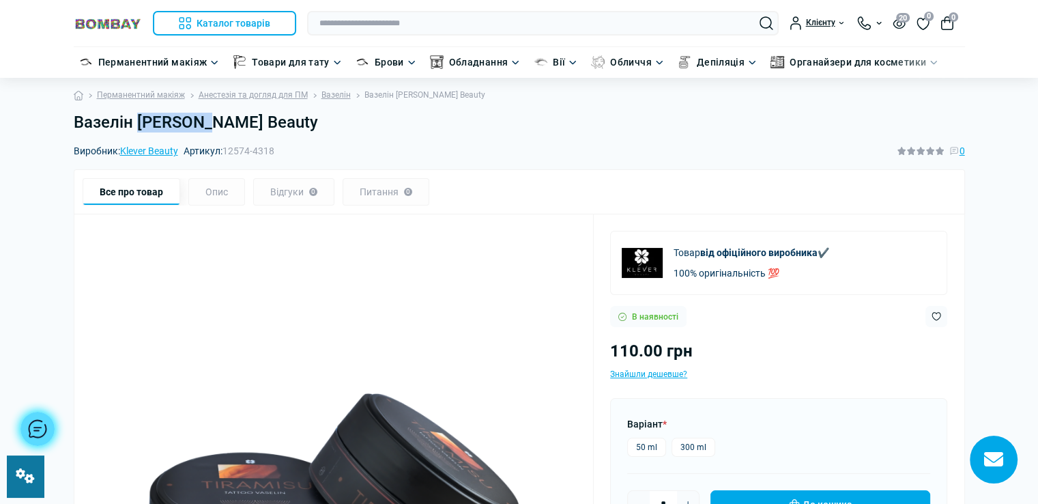
drag, startPoint x: 139, startPoint y: 118, endPoint x: 209, endPoint y: 115, distance: 70.4
click at [209, 115] on h1 "Вазелін [PERSON_NAME] Beauty" at bounding box center [519, 123] width 891 height 20
copy h1 "TIRAMISU"
